Goal: Find specific page/section: Find specific page/section

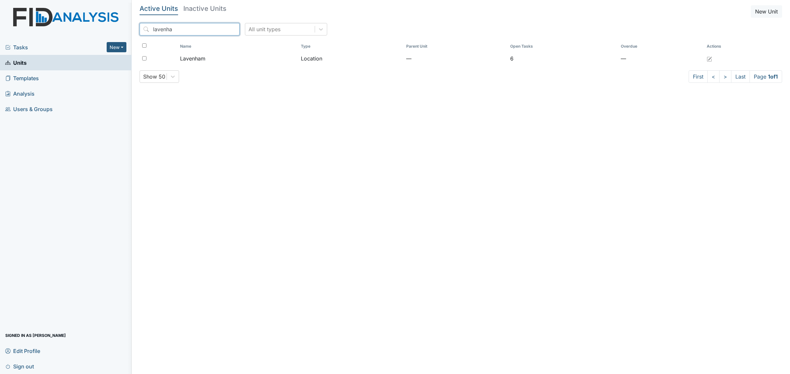
click at [186, 25] on input "lavenha" at bounding box center [190, 29] width 100 height 13
click at [186, 26] on input "lavenha" at bounding box center [190, 29] width 100 height 13
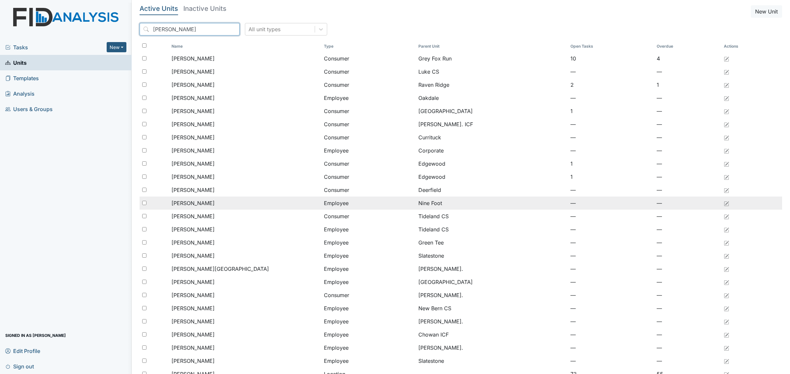
type input "[PERSON_NAME]"
click at [257, 206] on div "[PERSON_NAME]" at bounding box center [244, 203] width 147 height 8
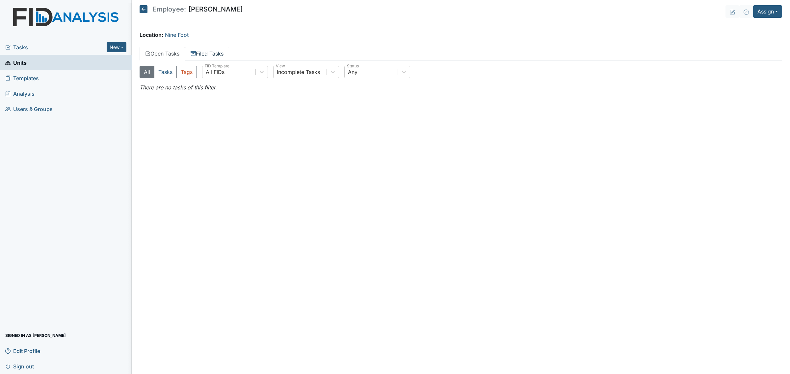
click at [200, 53] on link "Filed Tasks" at bounding box center [207, 54] width 44 height 14
click at [155, 53] on link "Open Tasks" at bounding box center [162, 54] width 45 height 14
